Goal: Task Accomplishment & Management: Use online tool/utility

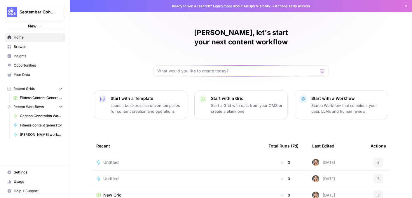
click at [36, 26] on span "New" at bounding box center [32, 26] width 8 height 6
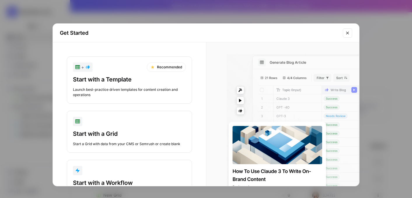
click at [345, 31] on icon "Close modal" at bounding box center [347, 33] width 5 height 5
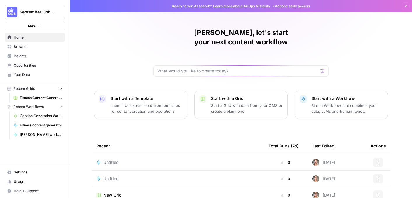
click at [40, 27] on icon "button" at bounding box center [40, 26] width 2 height 2
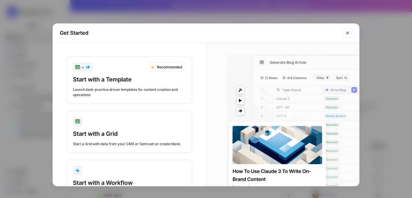
click at [349, 32] on button "Close modal" at bounding box center [346, 32] width 9 height 9
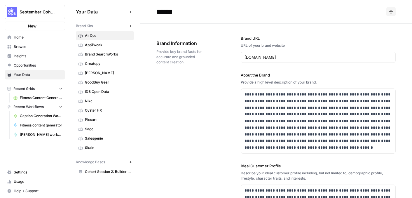
click at [98, 60] on link "Creatopy" at bounding box center [105, 63] width 58 height 9
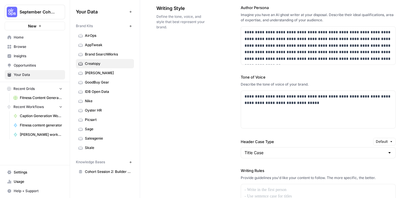
scroll to position [426, 0]
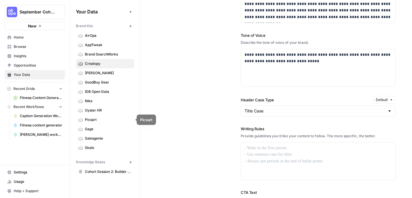
click at [97, 119] on span "Picsart" at bounding box center [108, 119] width 46 height 5
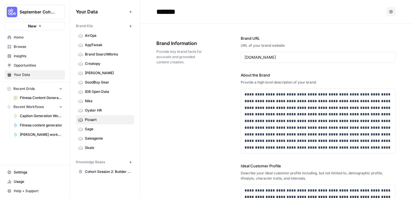
click at [94, 36] on span "AirOps" at bounding box center [108, 35] width 46 height 5
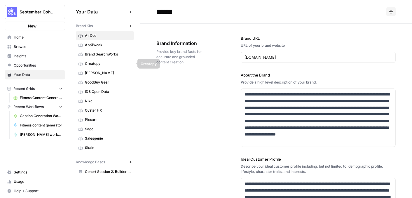
click at [96, 61] on span "Creatopy" at bounding box center [108, 63] width 46 height 5
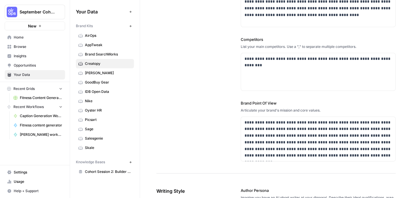
scroll to position [202, 0]
click at [95, 122] on span "Picsart" at bounding box center [108, 119] width 46 height 5
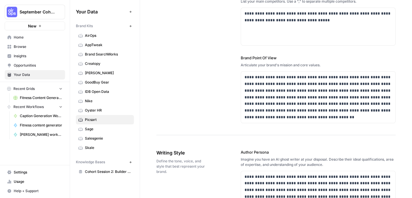
scroll to position [229, 0]
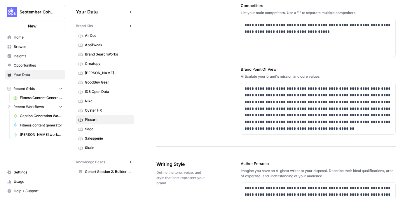
click at [98, 64] on span "Creatopy" at bounding box center [108, 63] width 46 height 5
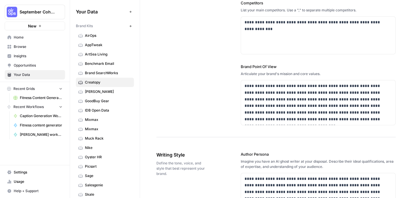
scroll to position [244, 0]
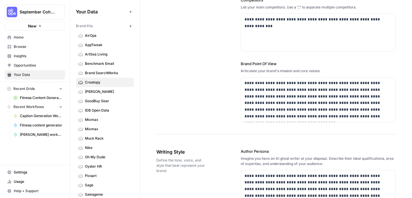
click at [16, 44] on span "Browse" at bounding box center [38, 46] width 49 height 5
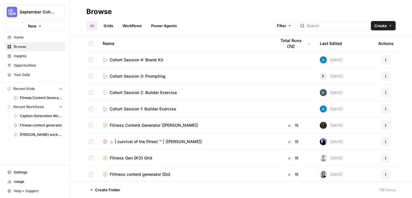
click at [143, 61] on span "Cohort Session 4: Brand Kit" at bounding box center [137, 60] width 54 height 6
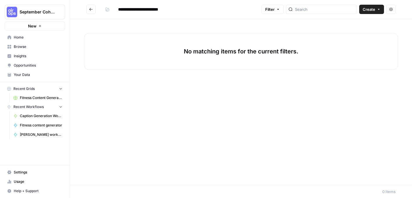
click at [367, 10] on span "Create" at bounding box center [368, 9] width 13 height 6
click at [359, 31] on span "Workflow" at bounding box center [360, 31] width 33 height 6
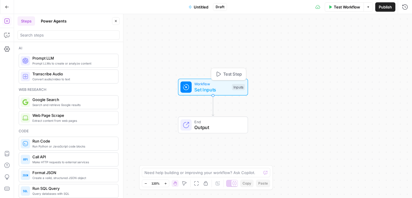
click at [210, 88] on span "Set Inputs" at bounding box center [211, 89] width 35 height 7
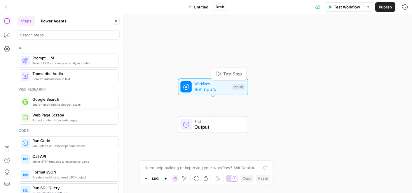
click at [210, 88] on span "Set Inputs" at bounding box center [211, 89] width 35 height 7
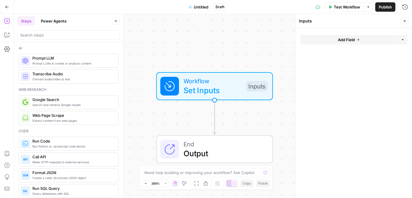
click at [179, 80] on div "Workflow Set Inputs Inputs Test Step" at bounding box center [213, 86] width 107 height 20
click at [190, 38] on div "Workflow Set Inputs Inputs Test Step End Output" at bounding box center [213, 106] width 398 height 184
click at [27, 36] on input "search" at bounding box center [68, 35] width 97 height 6
click at [117, 20] on icon "button" at bounding box center [115, 20] width 3 height 3
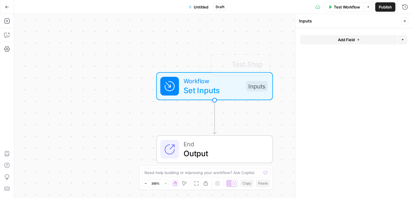
click at [13, 78] on div "Add Steps Copilot Settings AirOps Academy Help Give Feedback Shortcuts" at bounding box center [7, 106] width 14 height 184
click at [6, 48] on icon "button" at bounding box center [7, 49] width 6 height 6
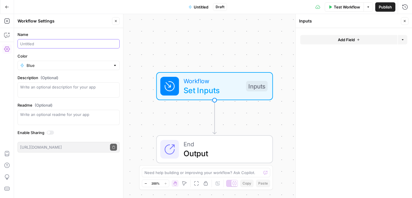
click at [36, 45] on input "Name" at bounding box center [68, 44] width 97 height 6
type input "W"
type input "FAQ generator"
click at [86, 175] on div "Name FAQ generator Color Blue Description (Optional) Readme (Optional) Write an…" at bounding box center [68, 113] width 109 height 170
click at [196, 97] on div "Workflow Set Inputs Inputs Test Step" at bounding box center [214, 86] width 117 height 28
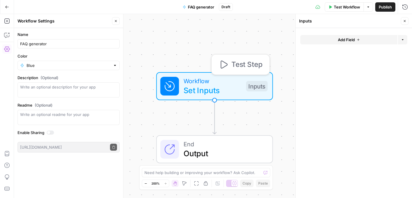
click at [222, 89] on span "Set Inputs" at bounding box center [212, 90] width 58 height 12
click at [315, 39] on button "Add Field" at bounding box center [348, 39] width 97 height 9
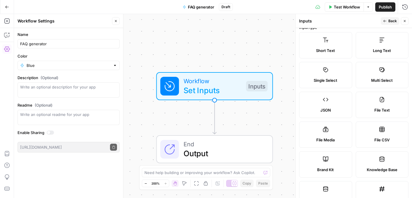
scroll to position [12, 0]
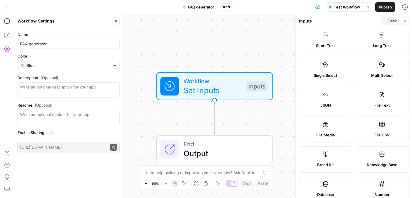
click at [318, 158] on label "Brand Kit" at bounding box center [325, 159] width 53 height 26
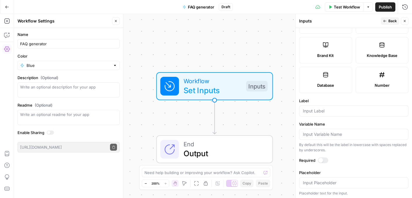
scroll to position [122, 0]
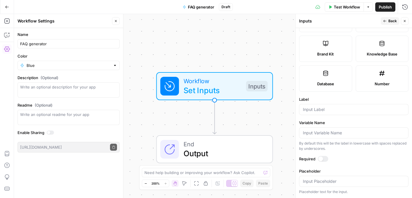
click at [333, 112] on div at bounding box center [353, 109] width 109 height 11
type input "Brand Kit"
click at [320, 159] on div at bounding box center [320, 158] width 5 height 5
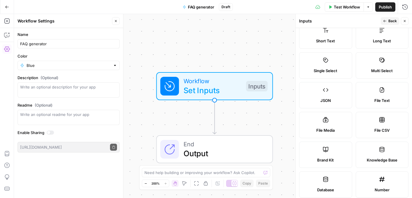
scroll to position [0, 0]
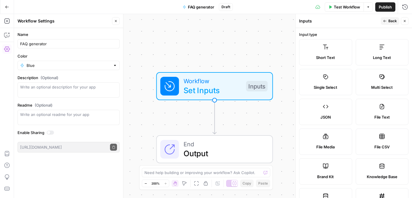
click at [387, 18] on button "Back" at bounding box center [389, 21] width 18 height 8
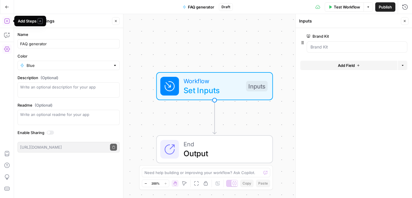
click at [6, 20] on icon "button" at bounding box center [7, 21] width 6 height 6
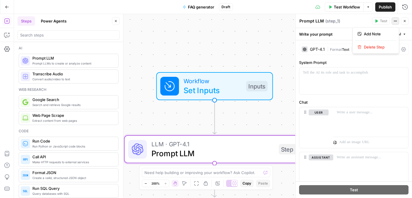
click at [396, 22] on icon "button" at bounding box center [394, 20] width 3 height 3
click at [269, 35] on div "Workflow Set Inputs Inputs LLM · GPT-4.1 Prompt LLM Step 1 End Output" at bounding box center [213, 106] width 398 height 184
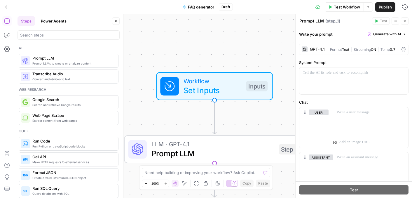
click at [238, 147] on span "LLM · GPT-4.1" at bounding box center [212, 143] width 122 height 9
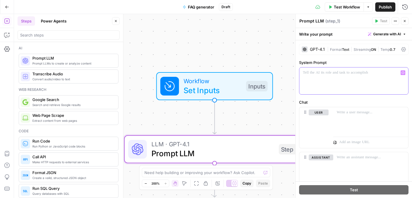
click at [316, 83] on div at bounding box center [353, 80] width 109 height 27
click at [317, 76] on div at bounding box center [353, 80] width 109 height 27
click at [330, 73] on p at bounding box center [354, 73] width 102 height 6
click at [401, 73] on icon "button" at bounding box center [402, 72] width 3 height 3
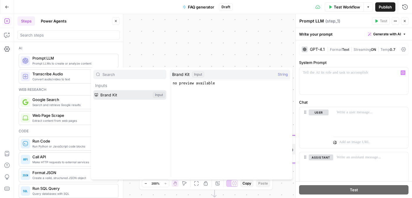
click at [115, 96] on button "Select variable Brand Kit" at bounding box center [129, 94] width 73 height 9
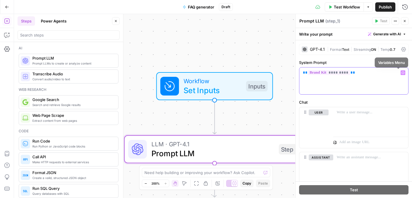
click at [401, 73] on icon "button" at bounding box center [402, 72] width 3 height 3
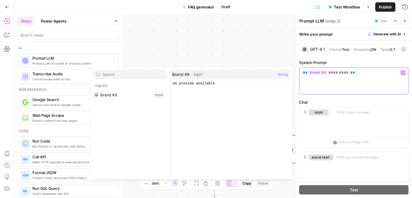
click at [357, 72] on p "** ********* **" at bounding box center [354, 73] width 102 height 6
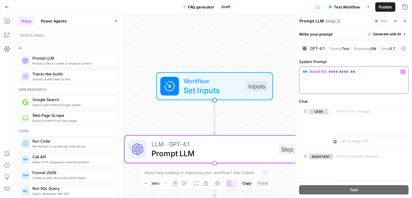
scroll to position [1, 0]
drag, startPoint x: 345, startPoint y: 72, endPoint x: 302, endPoint y: 71, distance: 43.7
click at [302, 71] on div "**********" at bounding box center [353, 79] width 109 height 27
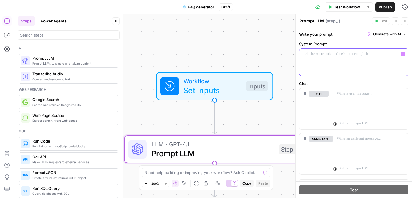
scroll to position [29, 0]
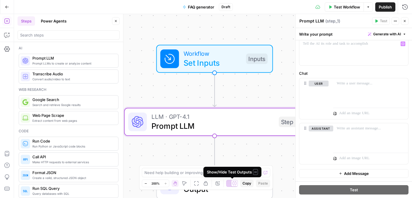
click at [234, 184] on icon at bounding box center [234, 183] width 4 height 4
click at [230, 184] on icon at bounding box center [229, 183] width 4 height 4
click at [229, 123] on span "Prompt LLM" at bounding box center [212, 126] width 122 height 12
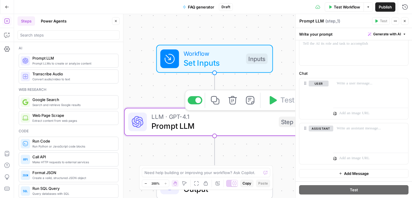
scroll to position [0, 0]
